Goal: Manage account settings

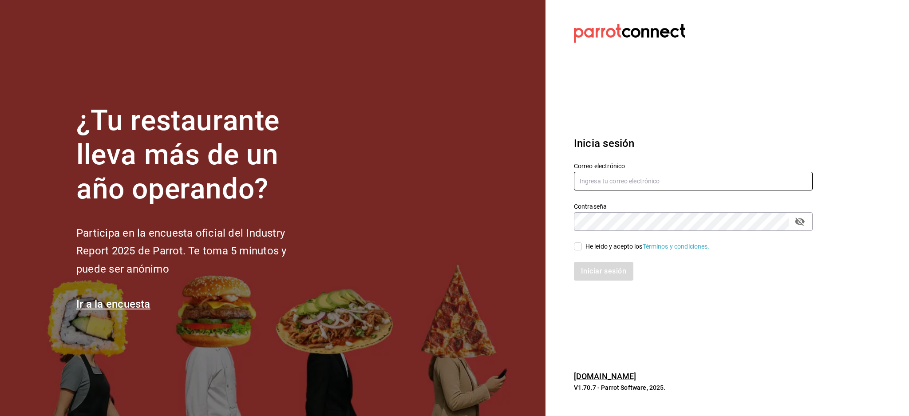
click at [615, 183] on input "text" at bounding box center [693, 181] width 239 height 19
paste input "[EMAIL_ADDRESS][PERSON_NAME][DOMAIN_NAME]"
type input "[EMAIL_ADDRESS][PERSON_NAME][DOMAIN_NAME]"
click at [600, 249] on div "He leído y acepto los Términos y condiciones." at bounding box center [648, 246] width 124 height 9
click at [582, 249] on input "He leído y acepto los Términos y condiciones." at bounding box center [578, 246] width 8 height 8
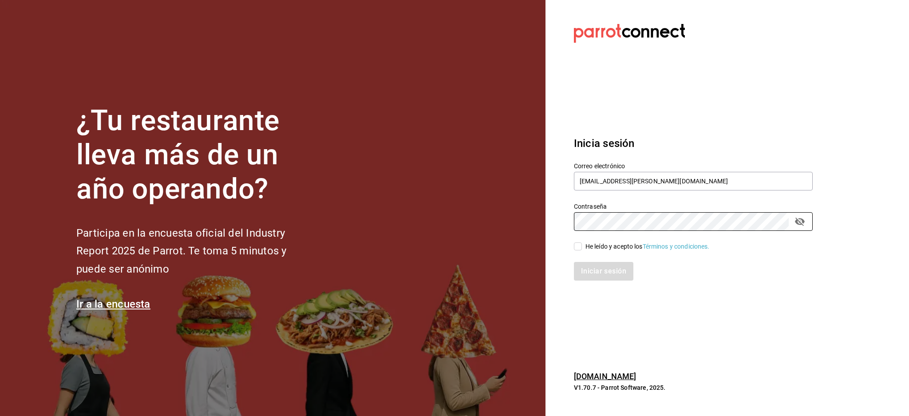
checkbox input "true"
click at [598, 269] on button "Iniciar sesión" at bounding box center [604, 271] width 60 height 19
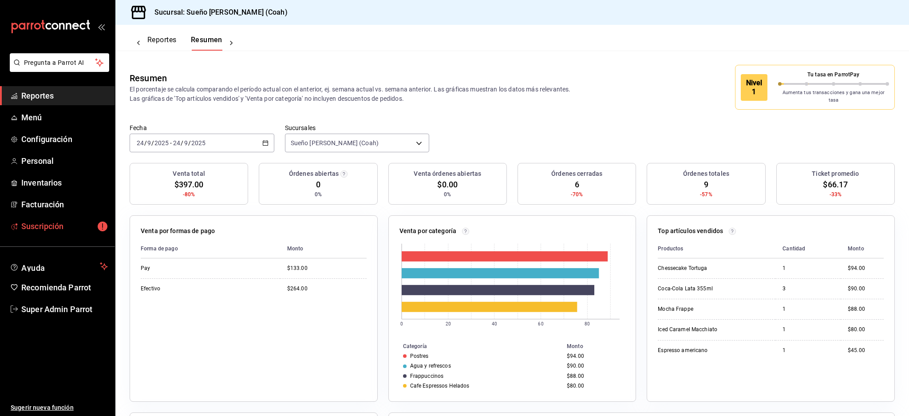
click at [25, 231] on span "Suscripción" at bounding box center [64, 226] width 87 height 12
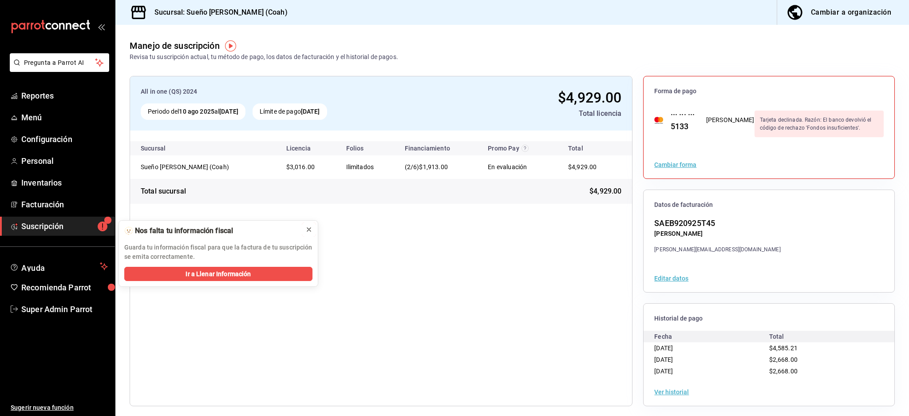
click at [309, 226] on icon at bounding box center [308, 229] width 7 height 7
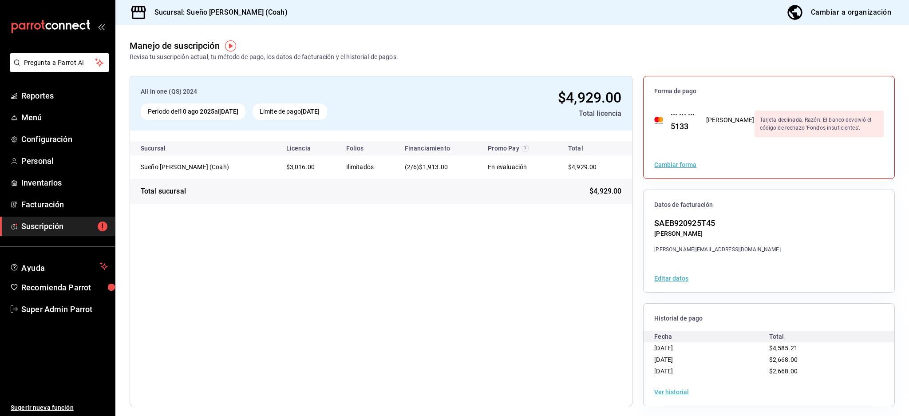
click at [503, 241] on div "All in one (QS) 2024 Periodo del [DATE] al [DATE] Límite de pago [DATE] $4,929.…" at bounding box center [381, 241] width 503 height 330
drag, startPoint x: 0, startPoint y: 372, endPoint x: 108, endPoint y: 18, distance: 369.5
click at [0, 372] on ul "Sugerir nueva función" at bounding box center [57, 368] width 115 height 98
